Goal: Book appointment/travel/reservation

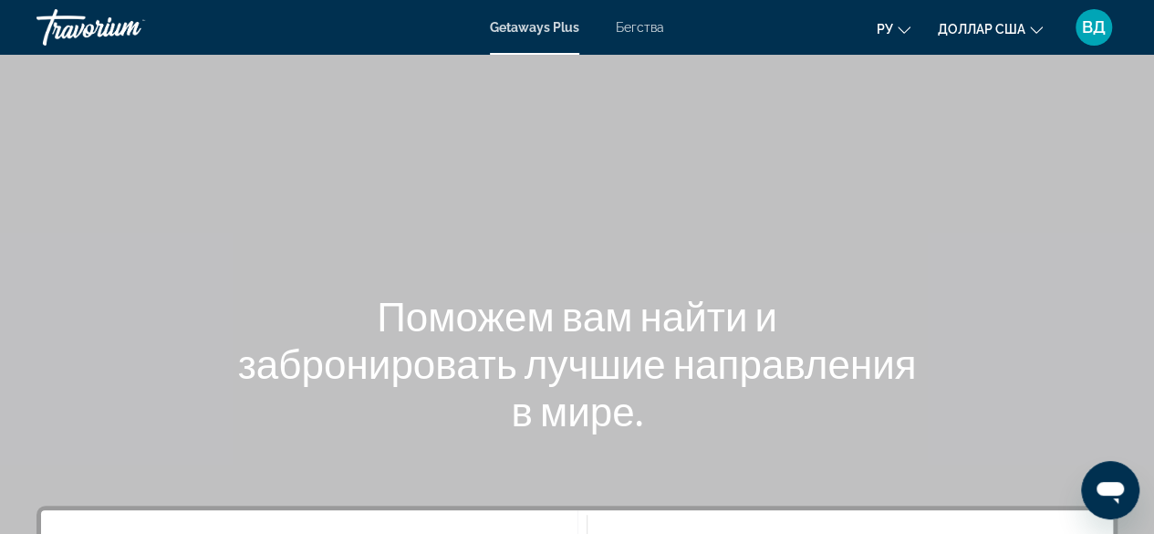
click at [894, 182] on div "Основное содержание" at bounding box center [577, 273] width 1154 height 547
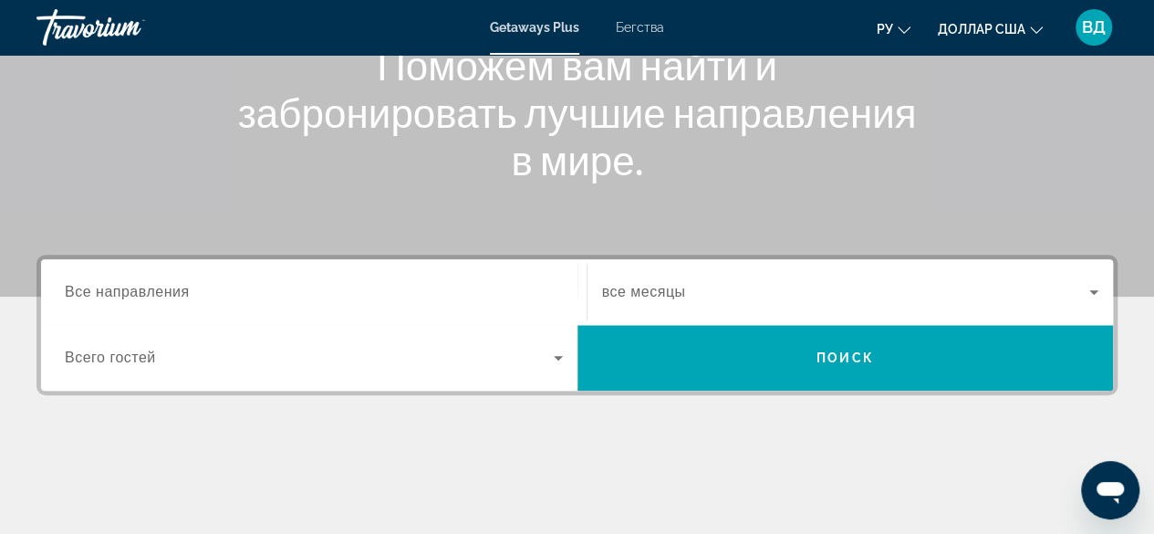
scroll to position [250, 0]
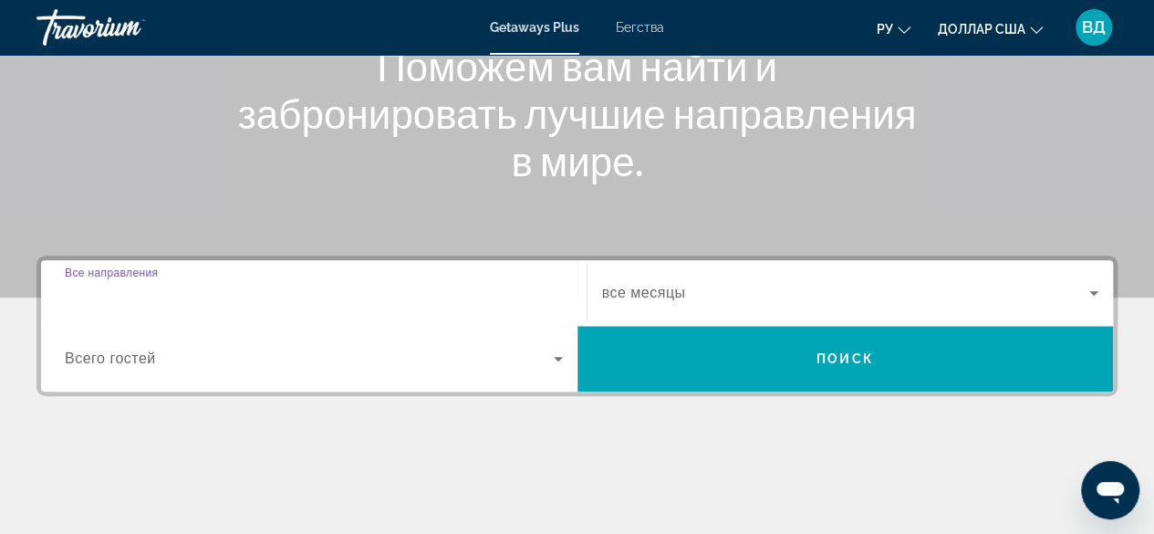
click at [398, 291] on input "Destination Все направления" at bounding box center [314, 294] width 498 height 22
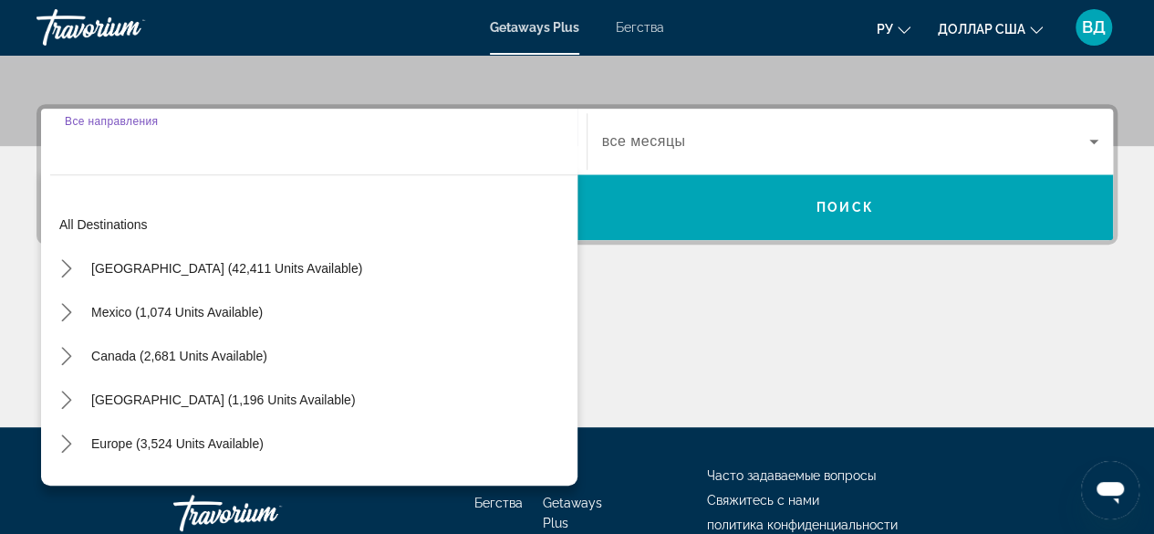
scroll to position [445, 0]
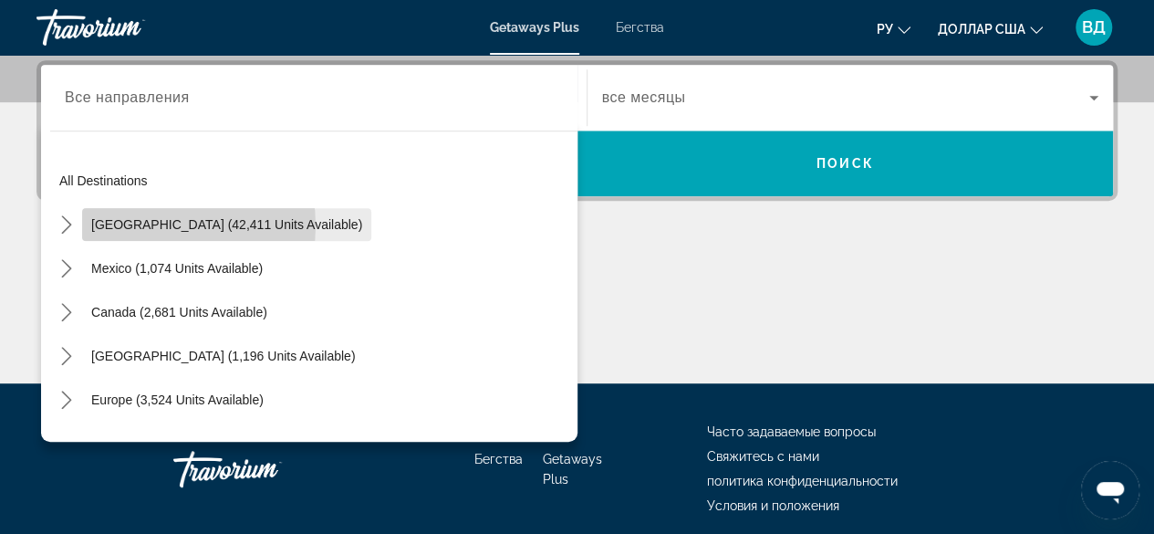
click at [150, 224] on span "[GEOGRAPHIC_DATA] (42,411 units available)" at bounding box center [226, 224] width 271 height 15
type input "**********"
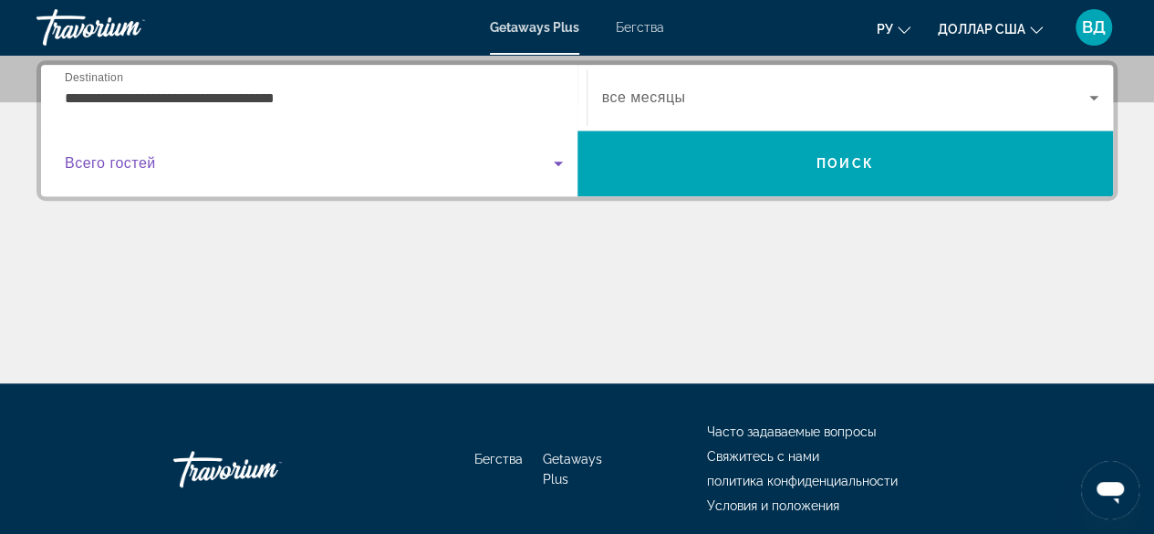
click at [565, 165] on icon "Виджет поиска" at bounding box center [558, 163] width 22 height 22
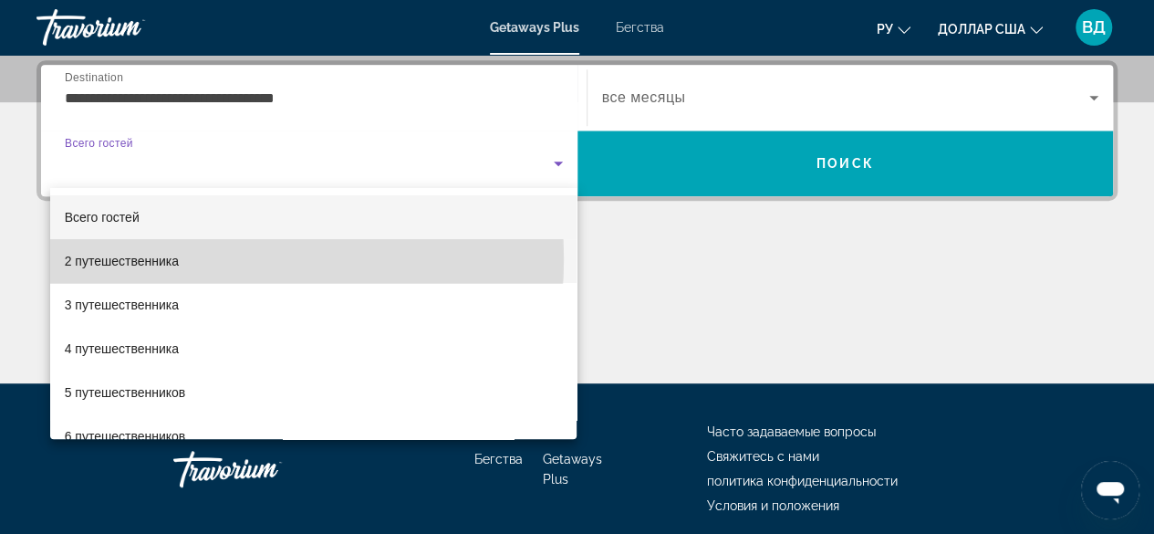
click at [189, 259] on mat-option "2 путешественника" at bounding box center [313, 261] width 527 height 44
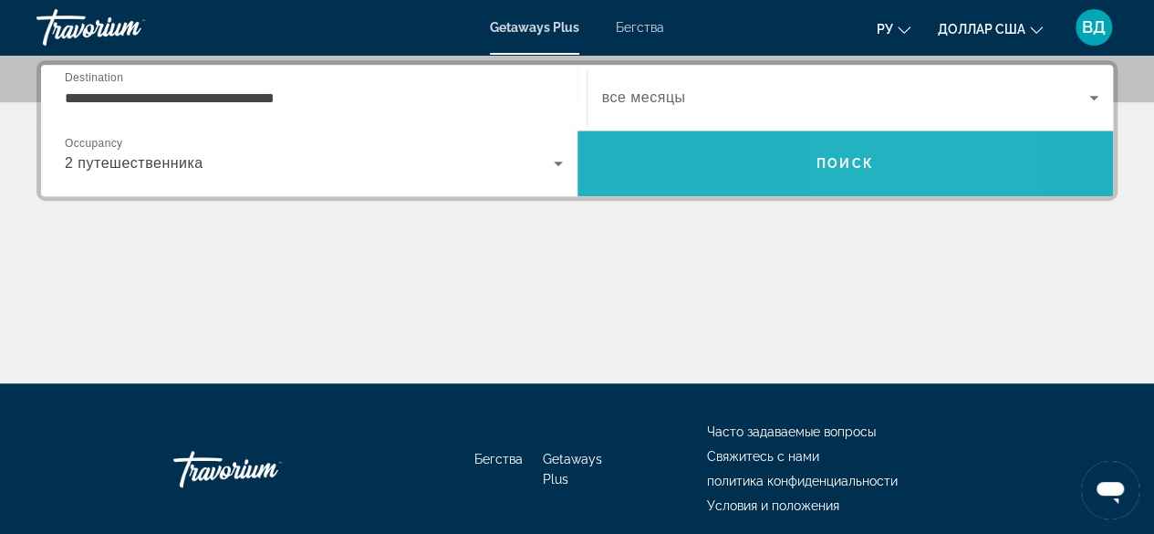
click at [902, 162] on span "Поиск" at bounding box center [845, 163] width 536 height 44
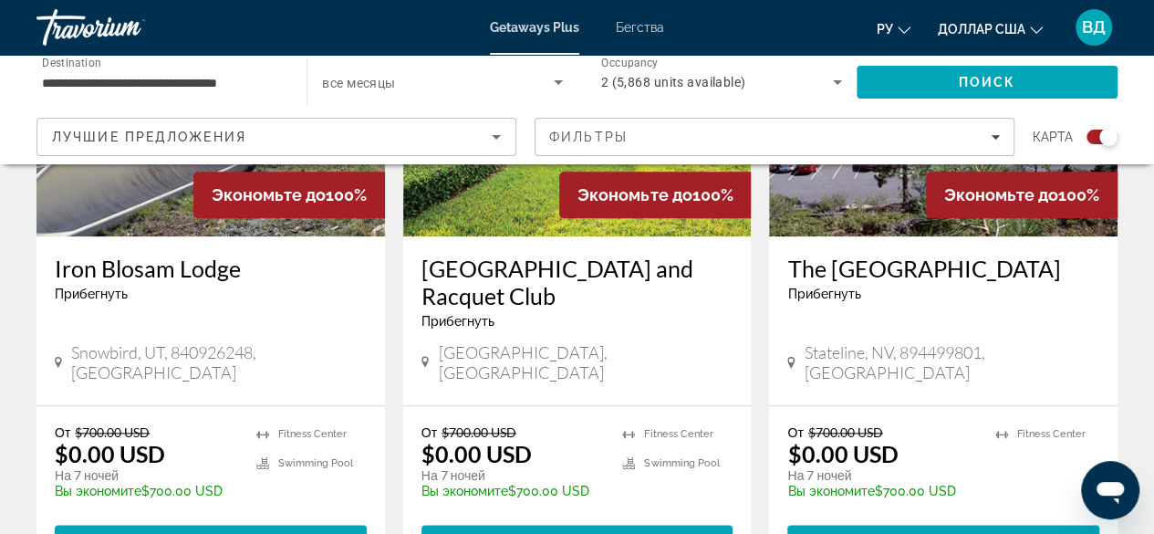
scroll to position [845, 0]
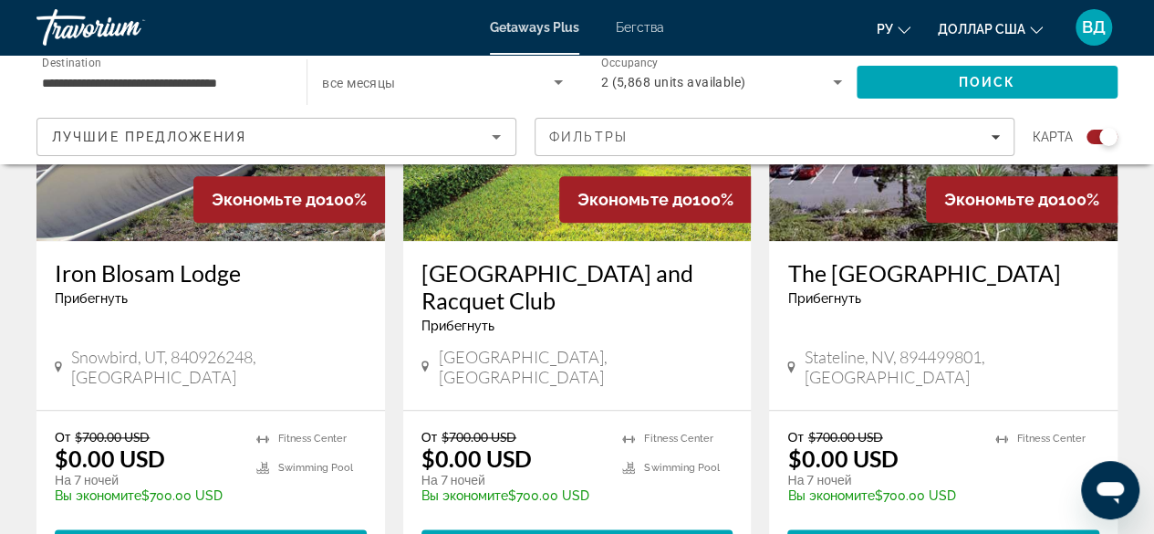
click at [427, 360] on icon "Основное содержание" at bounding box center [424, 366] width 7 height 12
click at [468, 362] on span "[GEOGRAPHIC_DATA], [GEOGRAPHIC_DATA]" at bounding box center [585, 367] width 295 height 40
click at [517, 284] on h3 "[GEOGRAPHIC_DATA] and Racquet Club" at bounding box center [577, 286] width 312 height 55
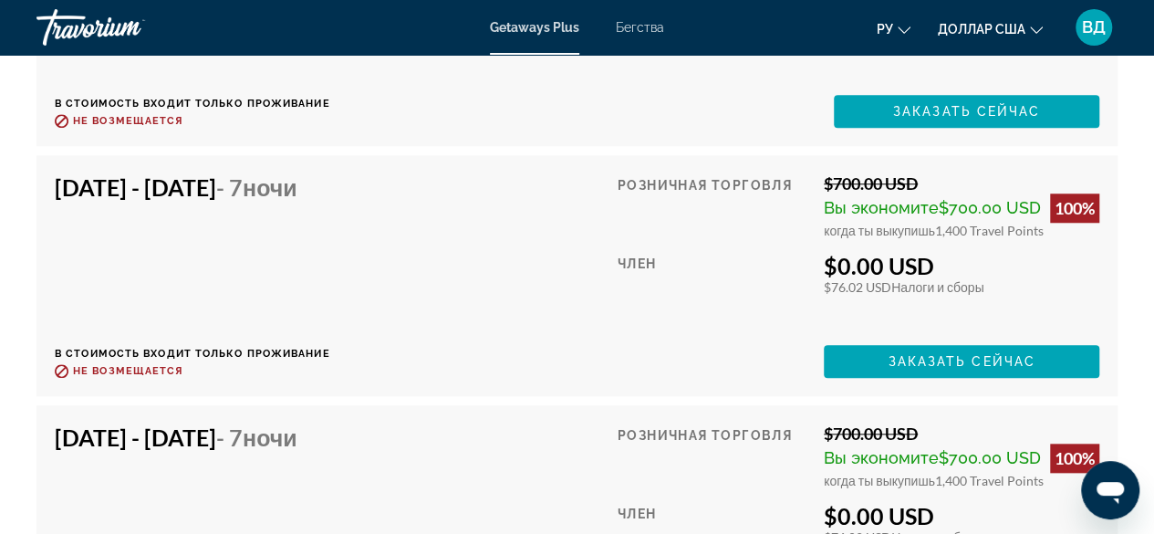
scroll to position [4249, 0]
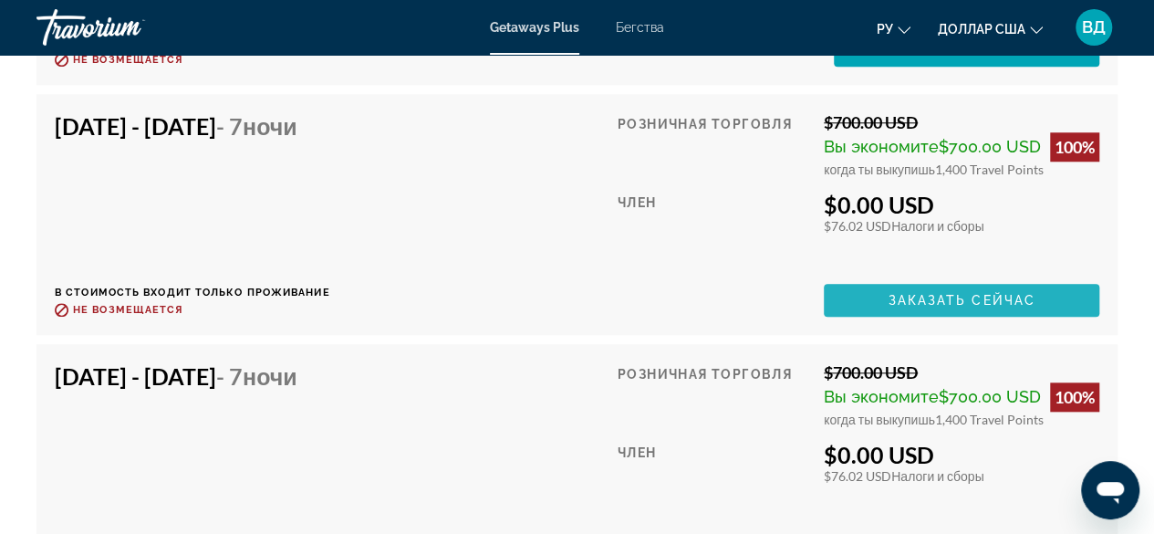
click at [960, 297] on span "Заказать сейчас" at bounding box center [961, 300] width 148 height 15
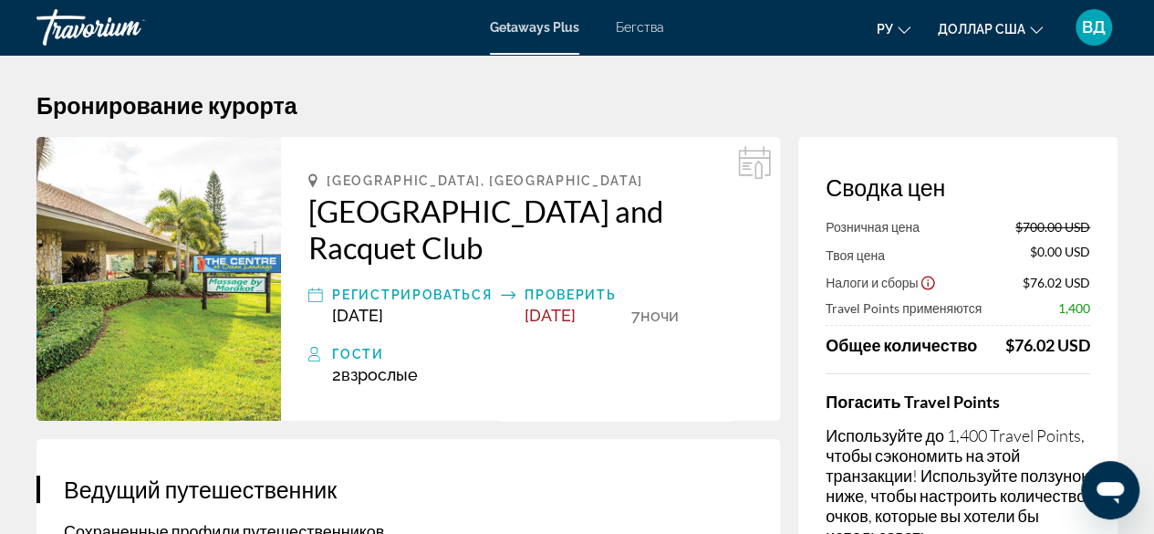
click at [416, 211] on h2 "[GEOGRAPHIC_DATA] and Racquet Club" at bounding box center [530, 228] width 444 height 73
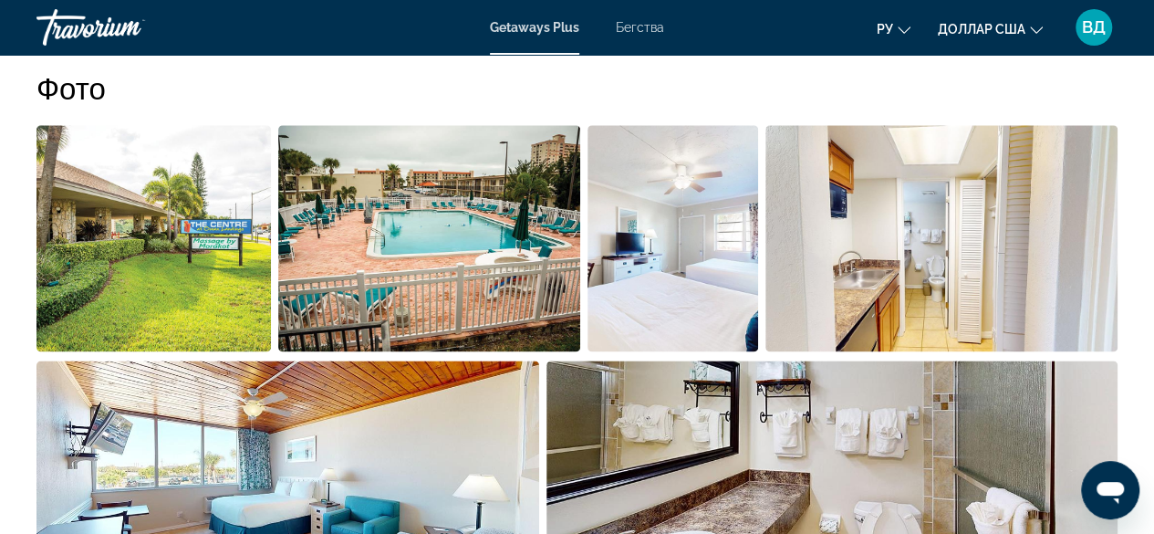
scroll to position [1118, 0]
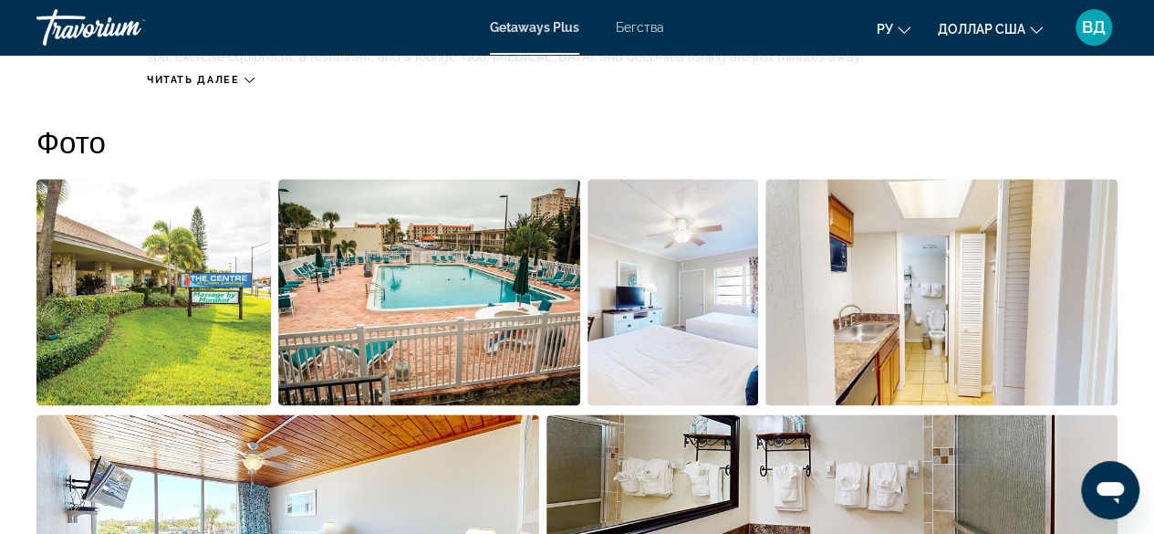
click at [201, 282] on img "Open full-screen image slider" at bounding box center [153, 292] width 234 height 226
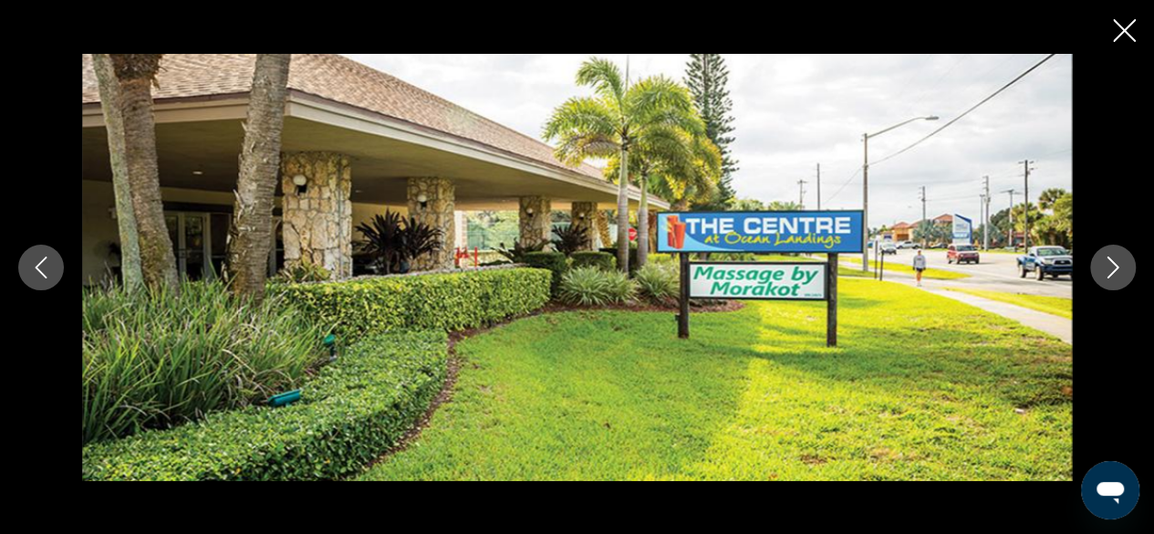
click at [1090, 265] on button "Next image" at bounding box center [1113, 267] width 46 height 46
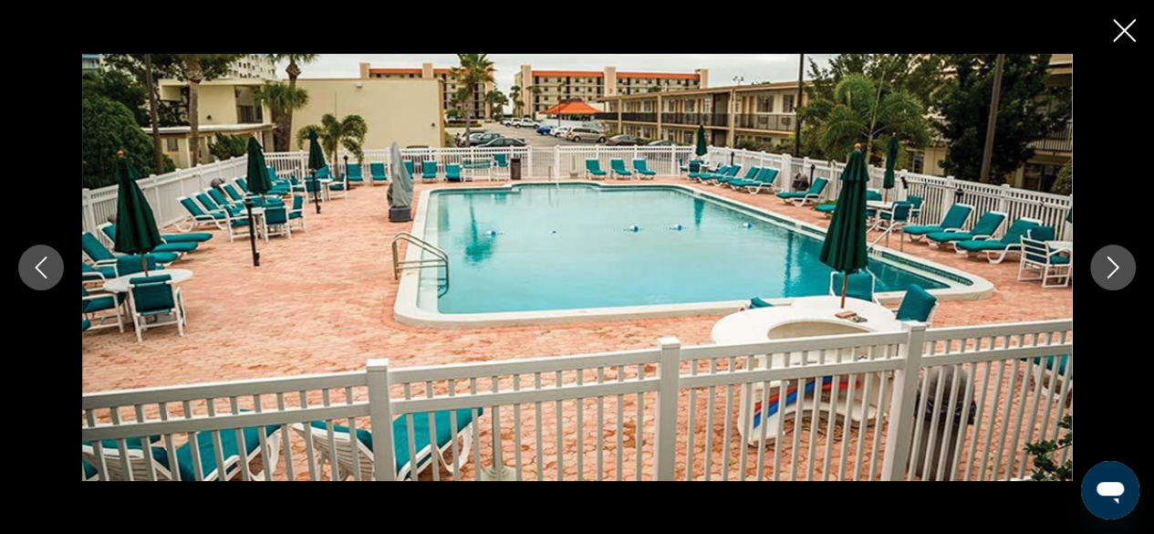
click at [1090, 265] on button "Next image" at bounding box center [1113, 267] width 46 height 46
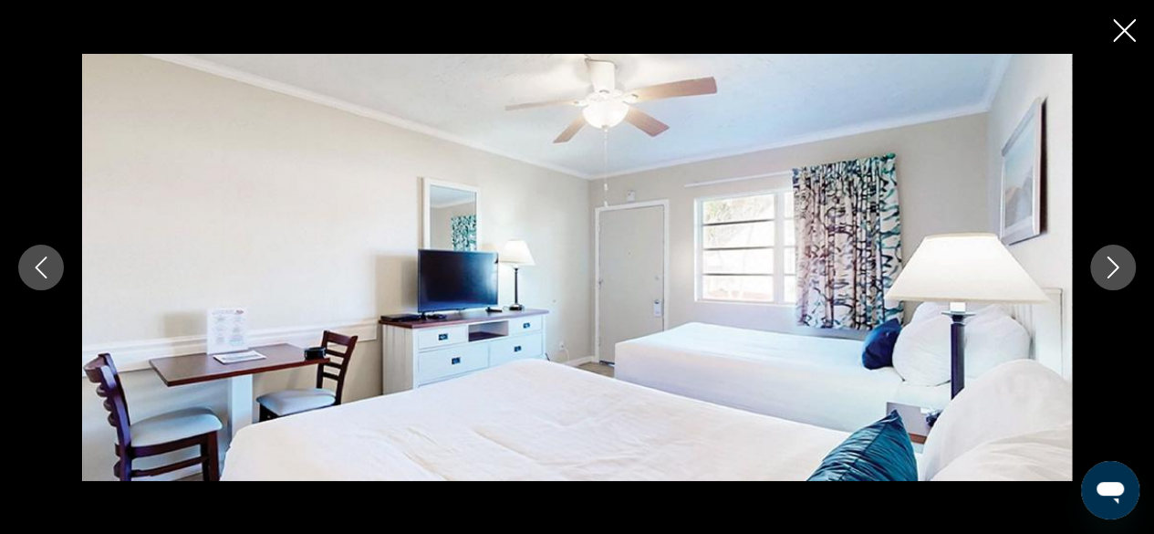
click at [1090, 265] on button "Next image" at bounding box center [1113, 267] width 46 height 46
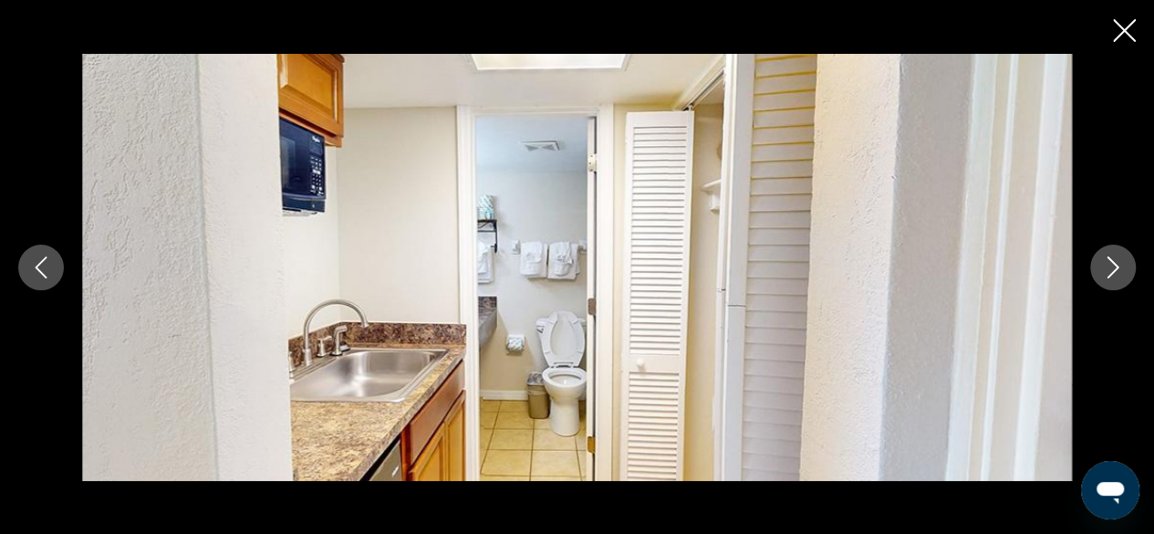
click at [1090, 265] on button "Next image" at bounding box center [1113, 267] width 46 height 46
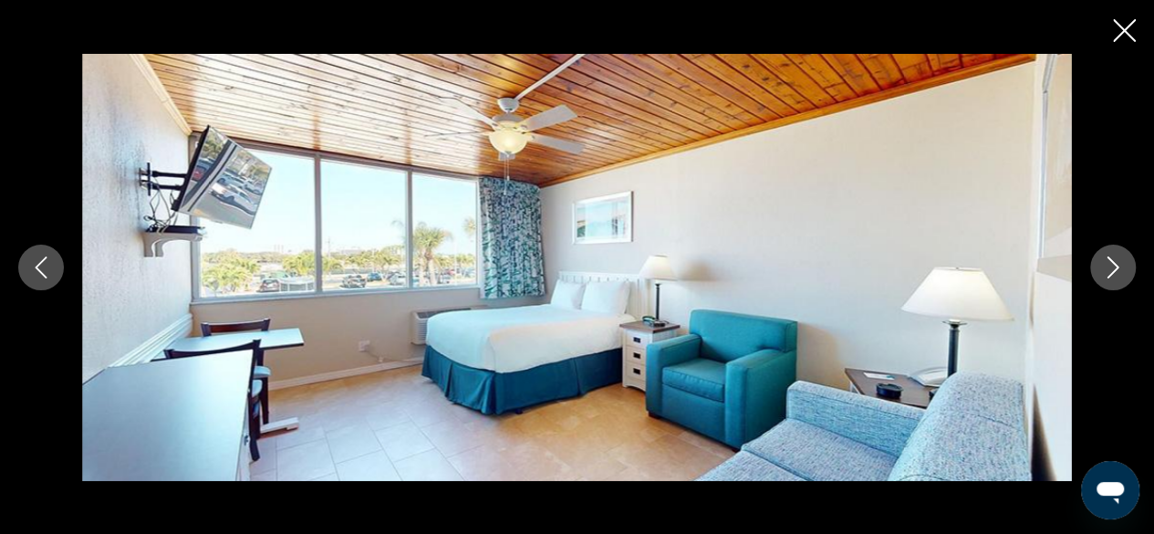
click at [1090, 265] on button "Next image" at bounding box center [1113, 267] width 46 height 46
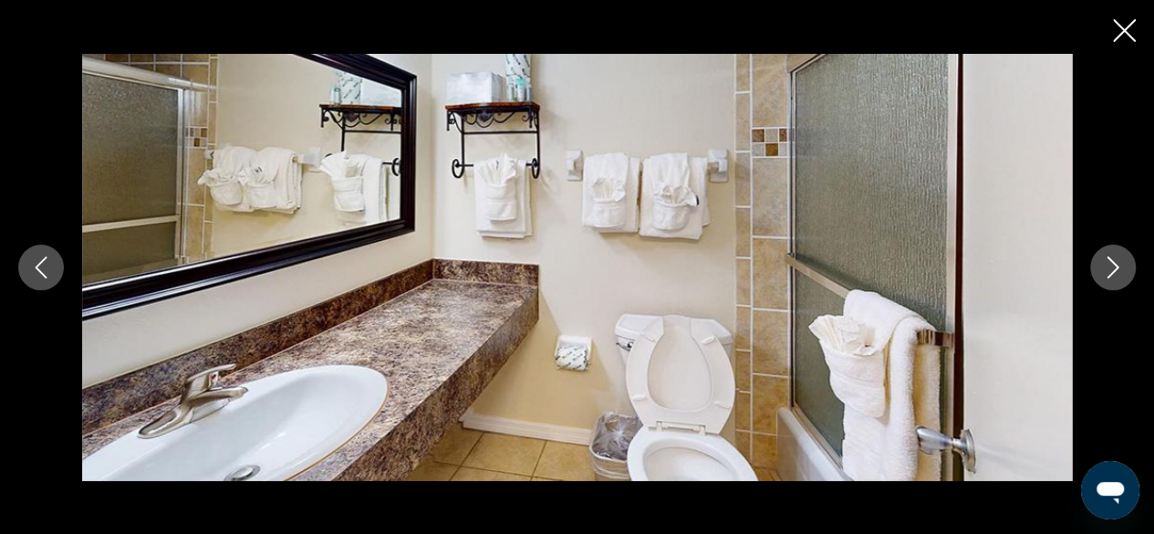
click at [1090, 265] on button "Next image" at bounding box center [1113, 267] width 46 height 46
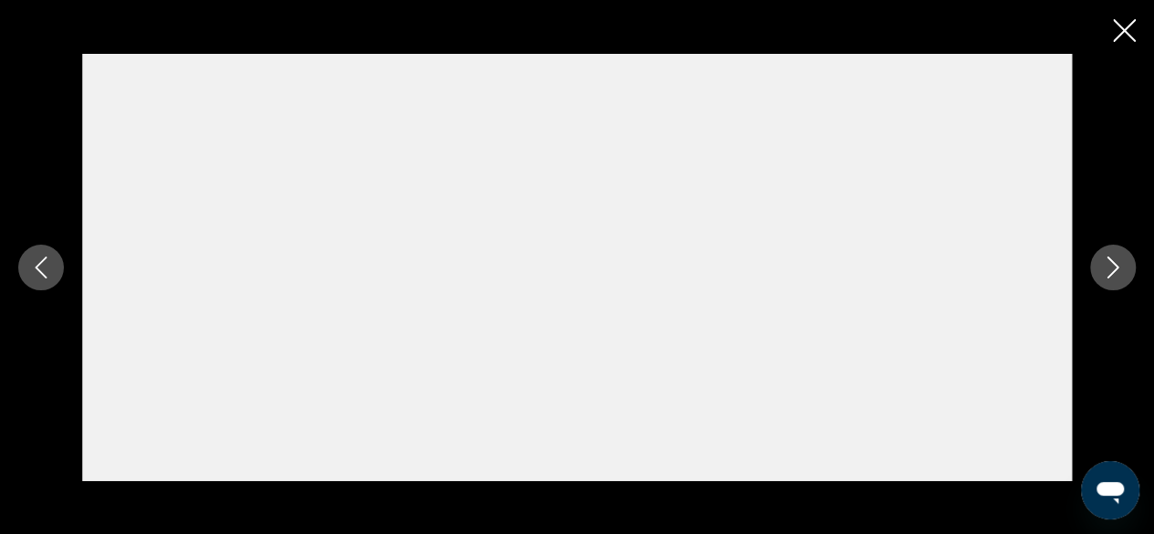
click at [1110, 265] on icon "Next image" at bounding box center [1113, 267] width 22 height 22
click at [1132, 18] on button "Close slideshow" at bounding box center [1124, 32] width 23 height 28
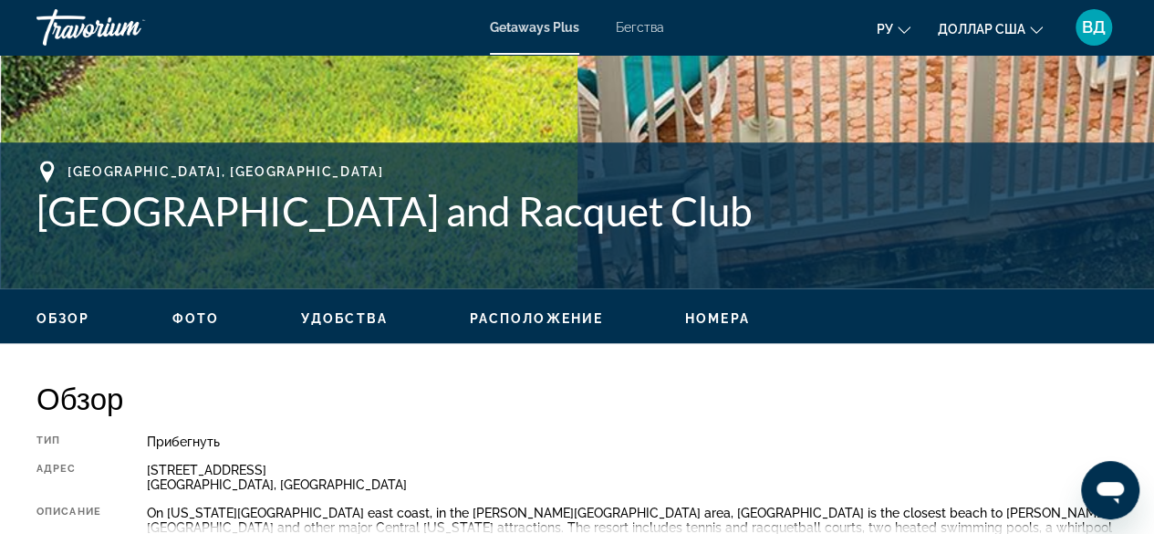
scroll to position [632, 0]
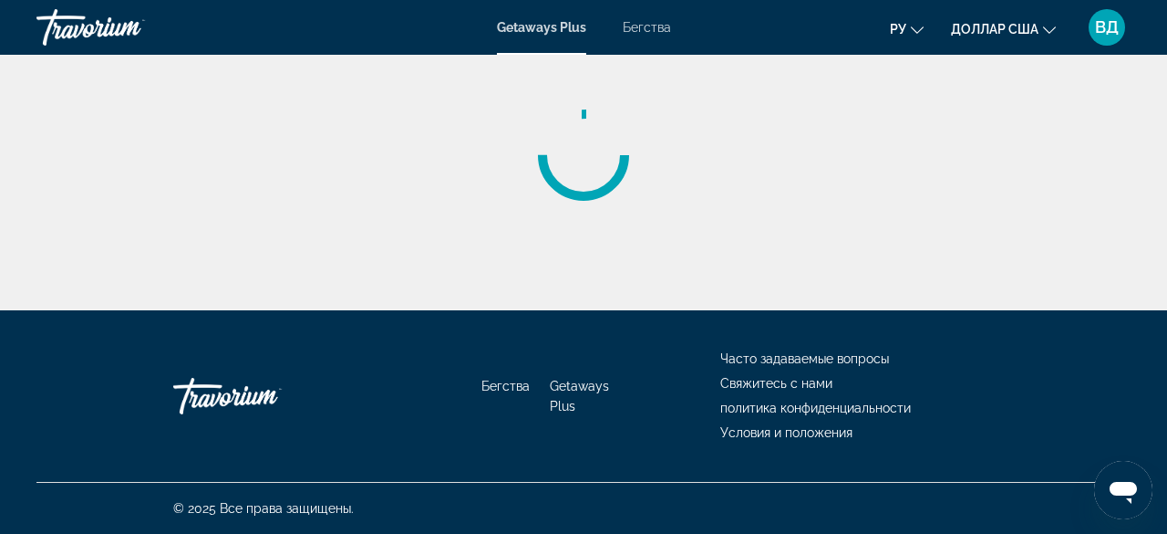
click at [657, 29] on font "Бегства" at bounding box center [647, 27] width 48 height 15
